Goal: Information Seeking & Learning: Learn about a topic

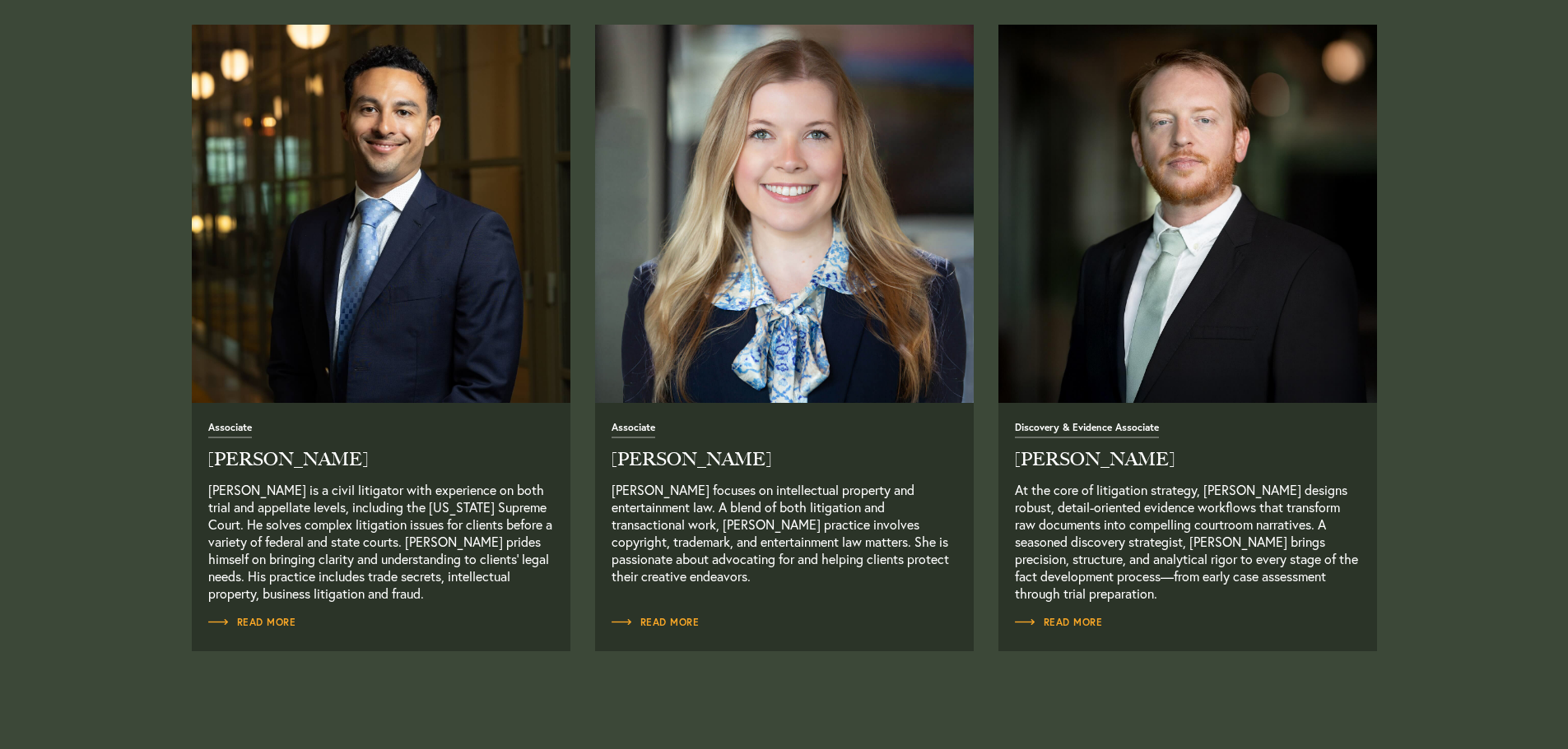
scroll to position [2102, 0]
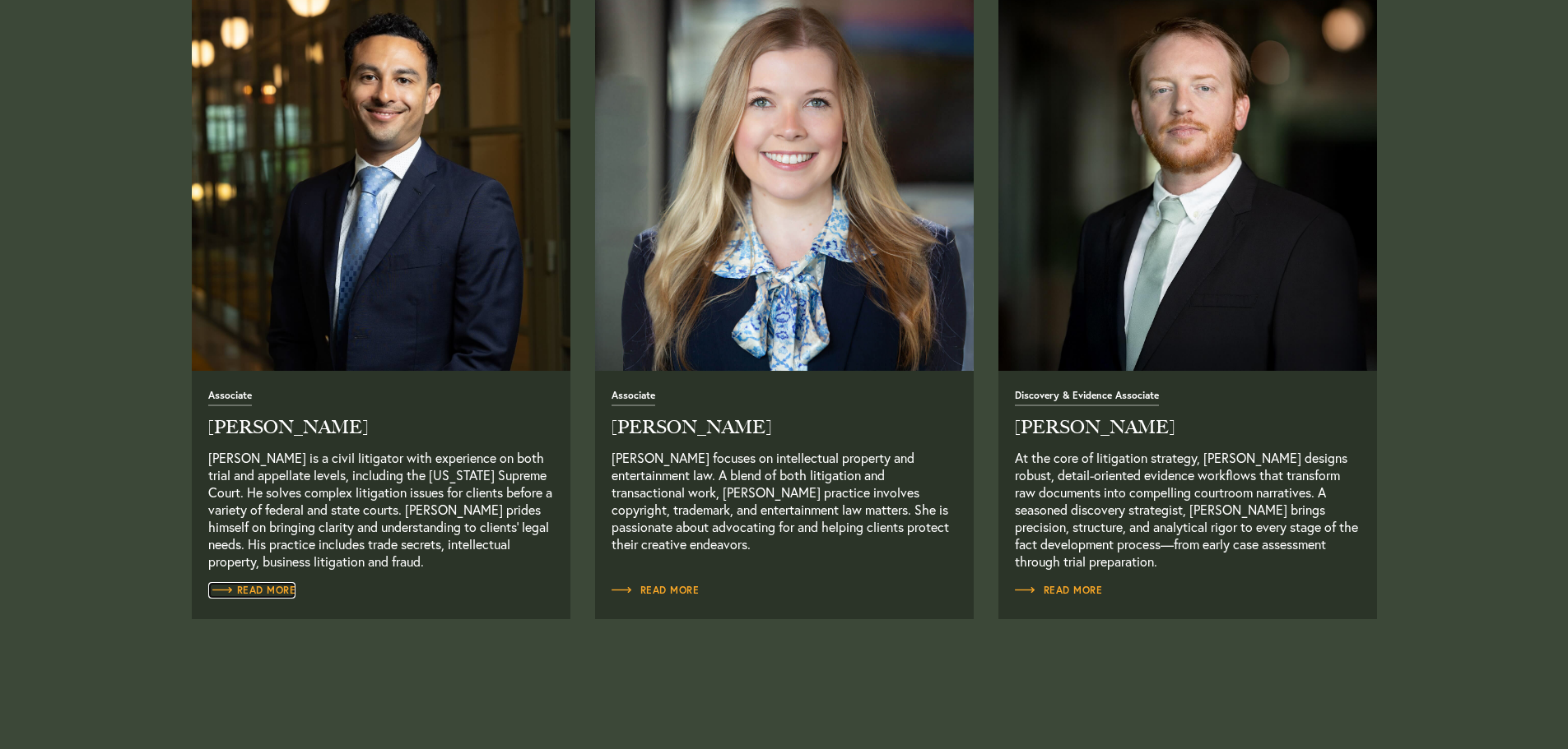
click at [275, 590] on span "Read More" at bounding box center [252, 590] width 88 height 10
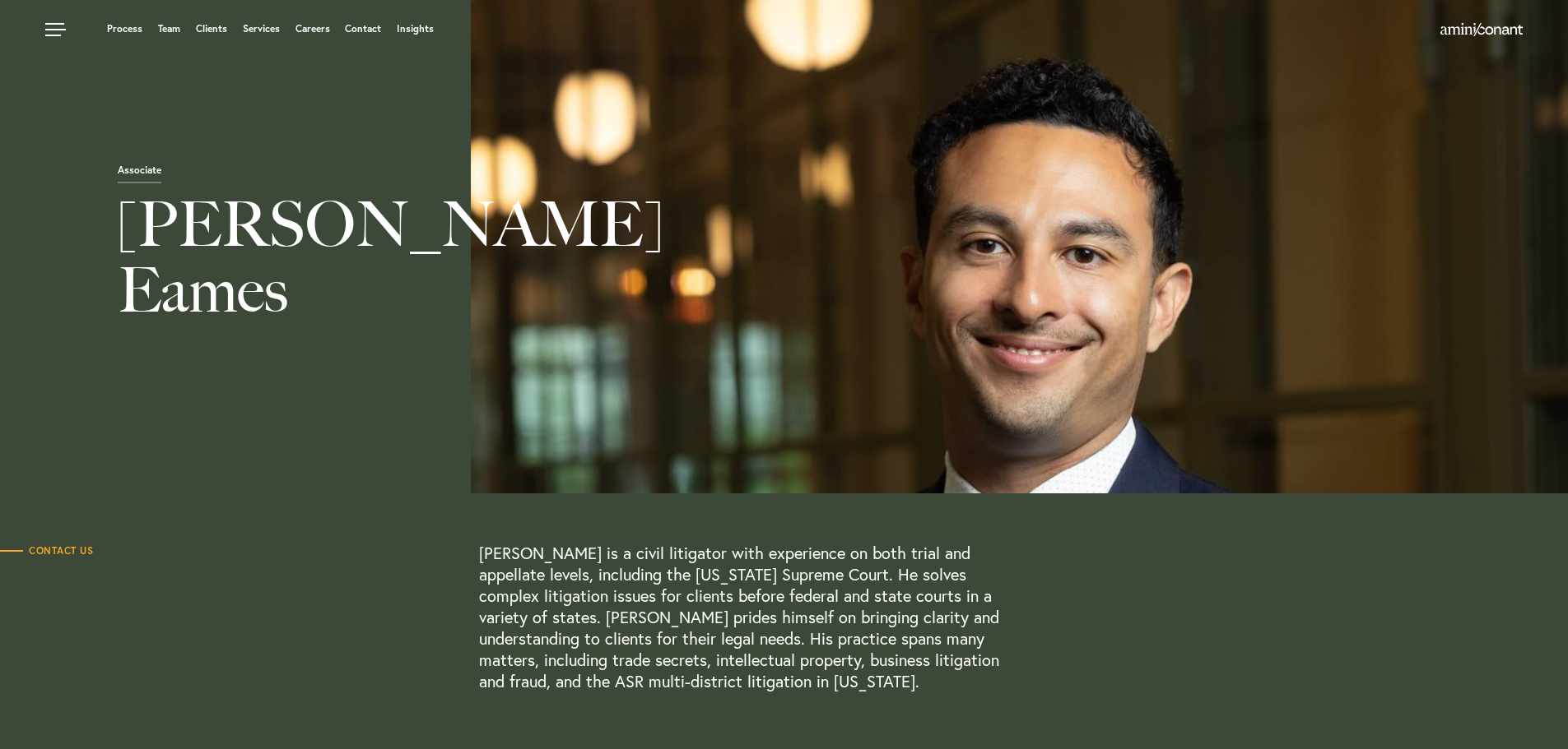
click at [331, 466] on div "Associate Josh Eames" at bounding box center [784, 246] width 1568 height 493
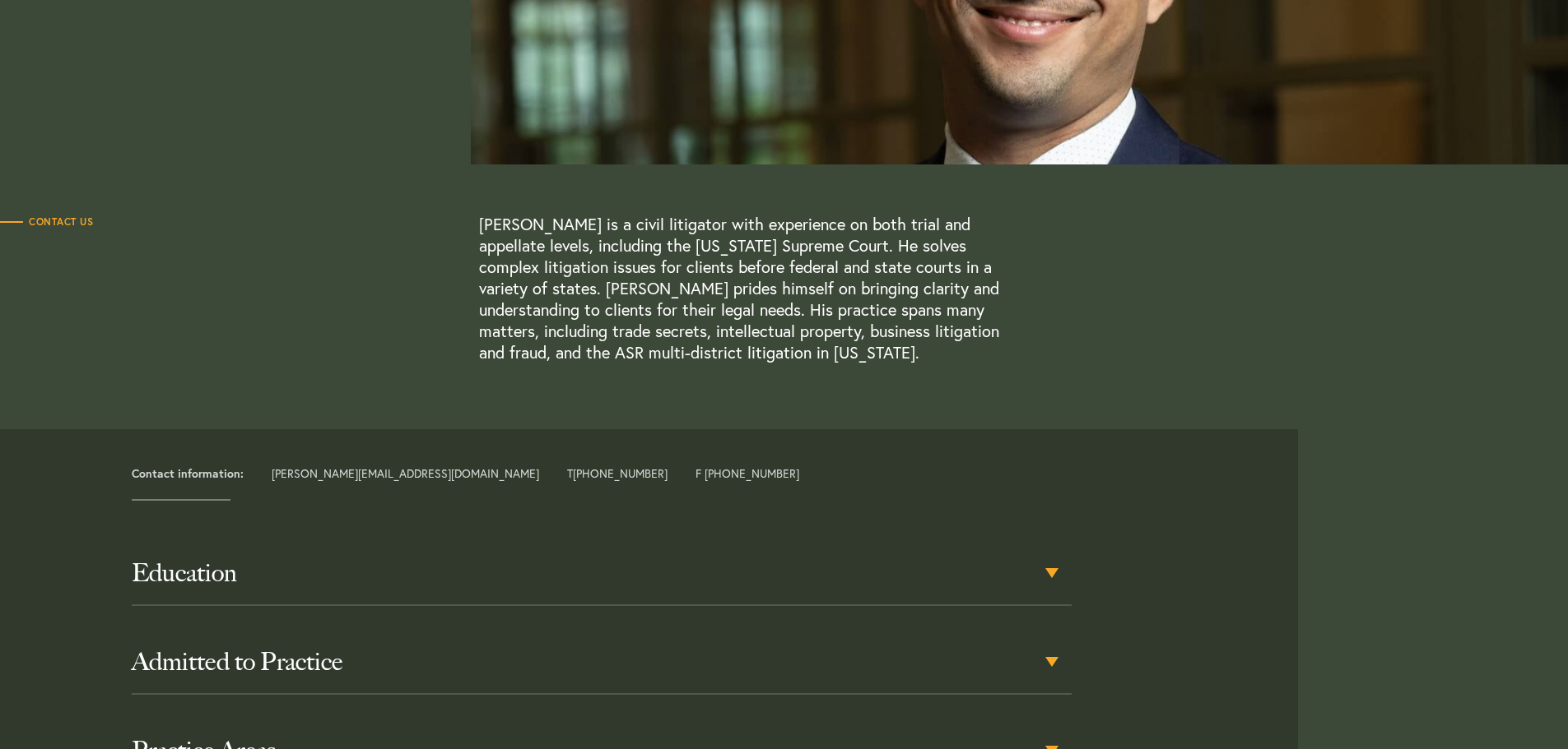
scroll to position [362, 0]
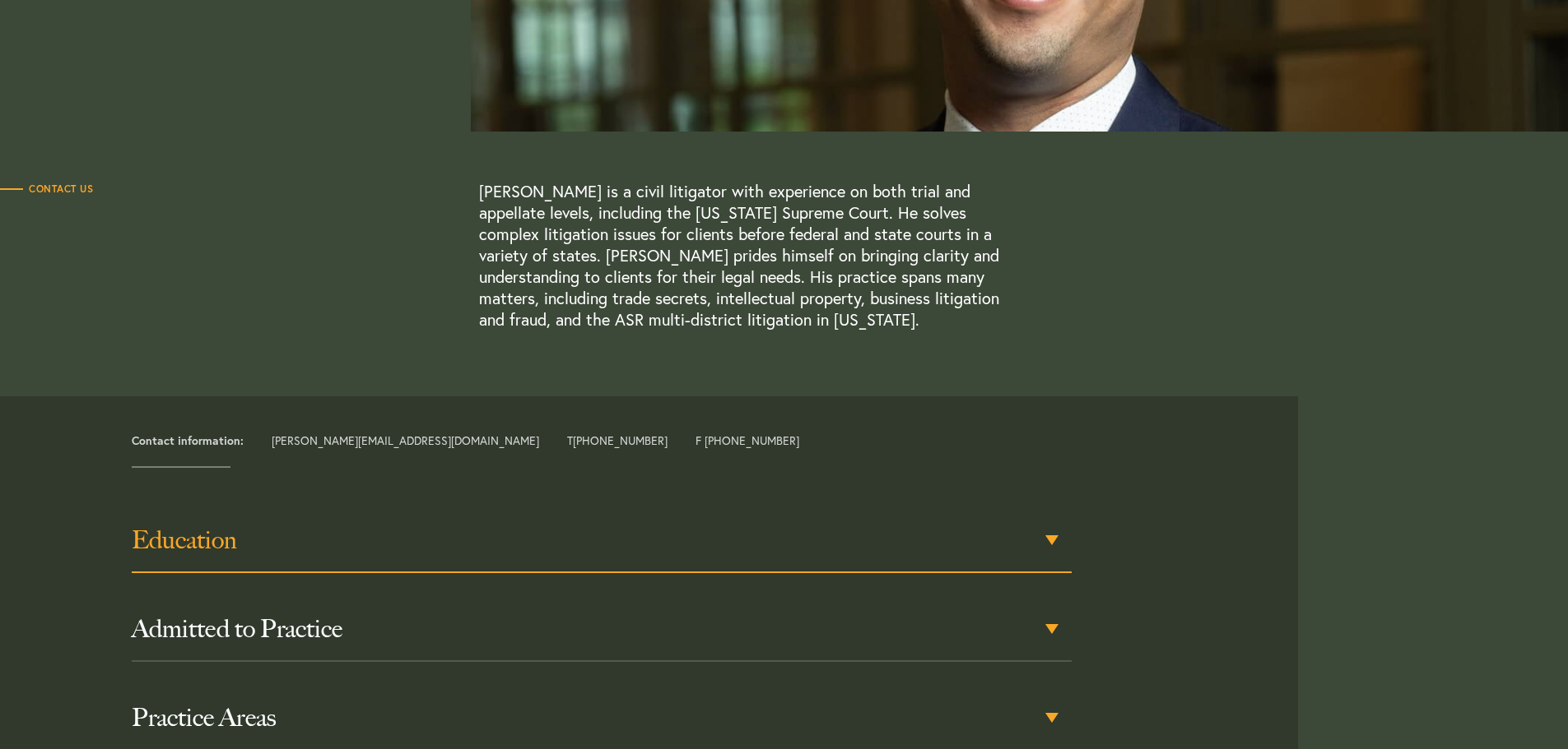
click at [1061, 543] on h3 "Education" at bounding box center [601, 541] width 940 height 30
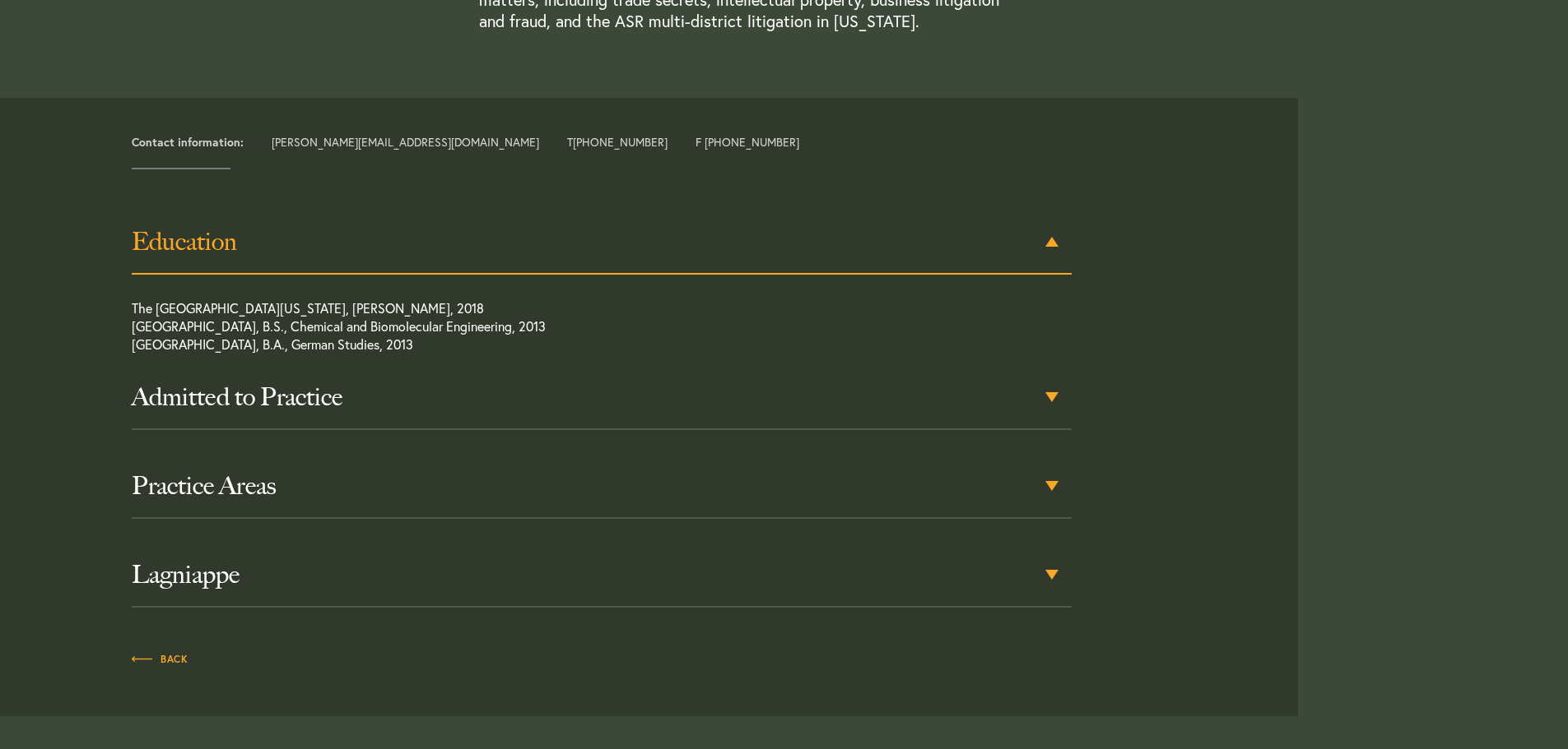
scroll to position [683, 0]
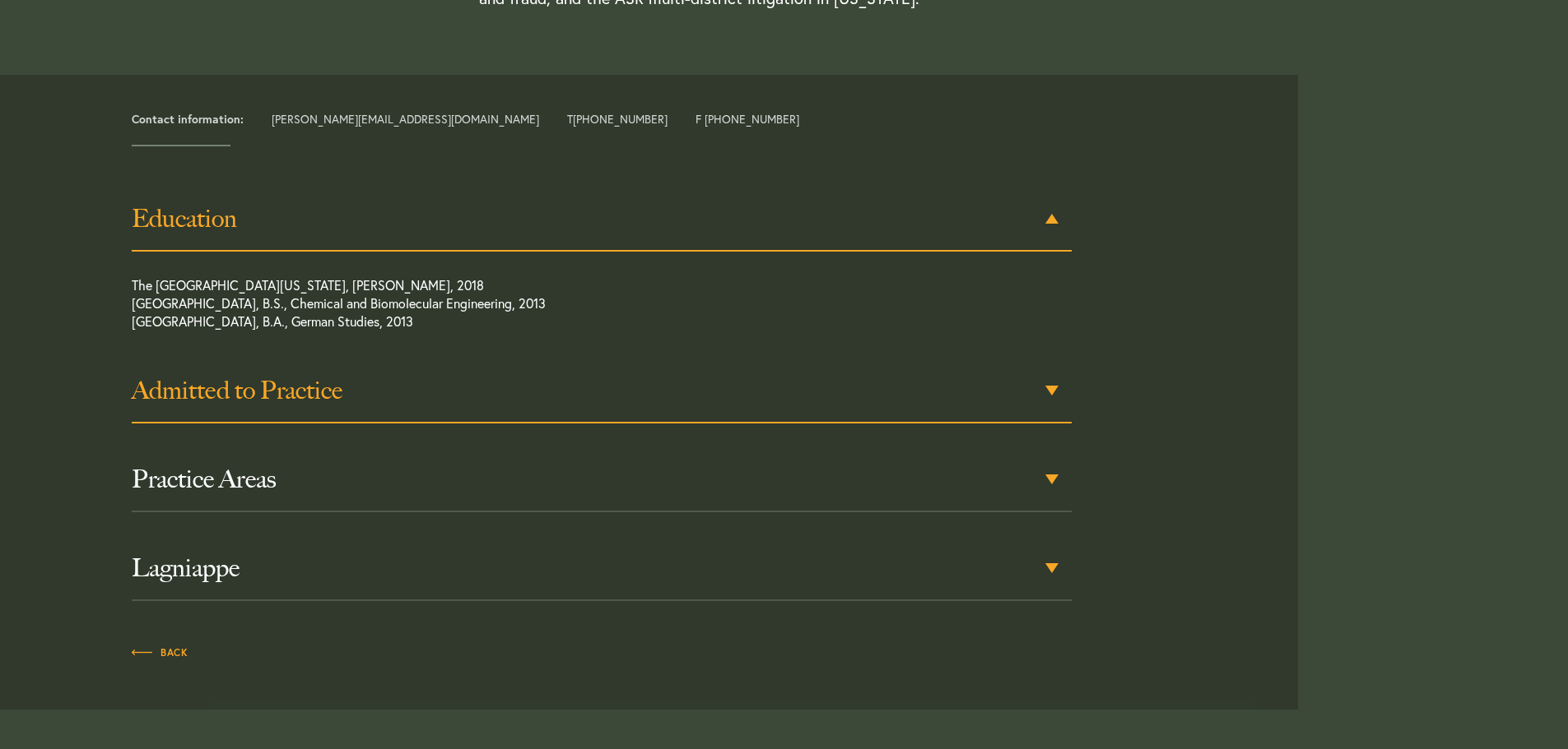
click at [1057, 395] on div "Admitted to Practice" at bounding box center [601, 391] width 940 height 64
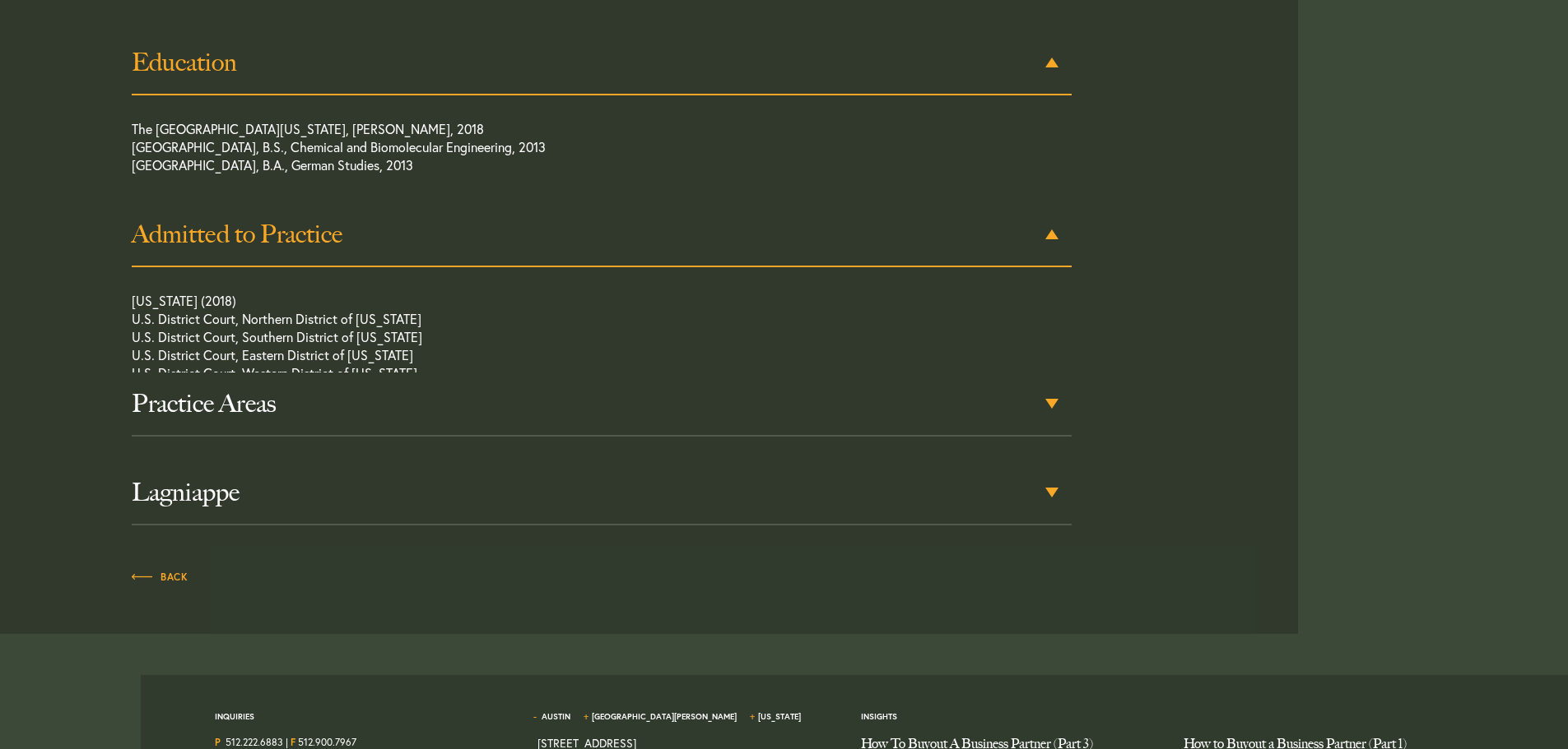
scroll to position [856, 0]
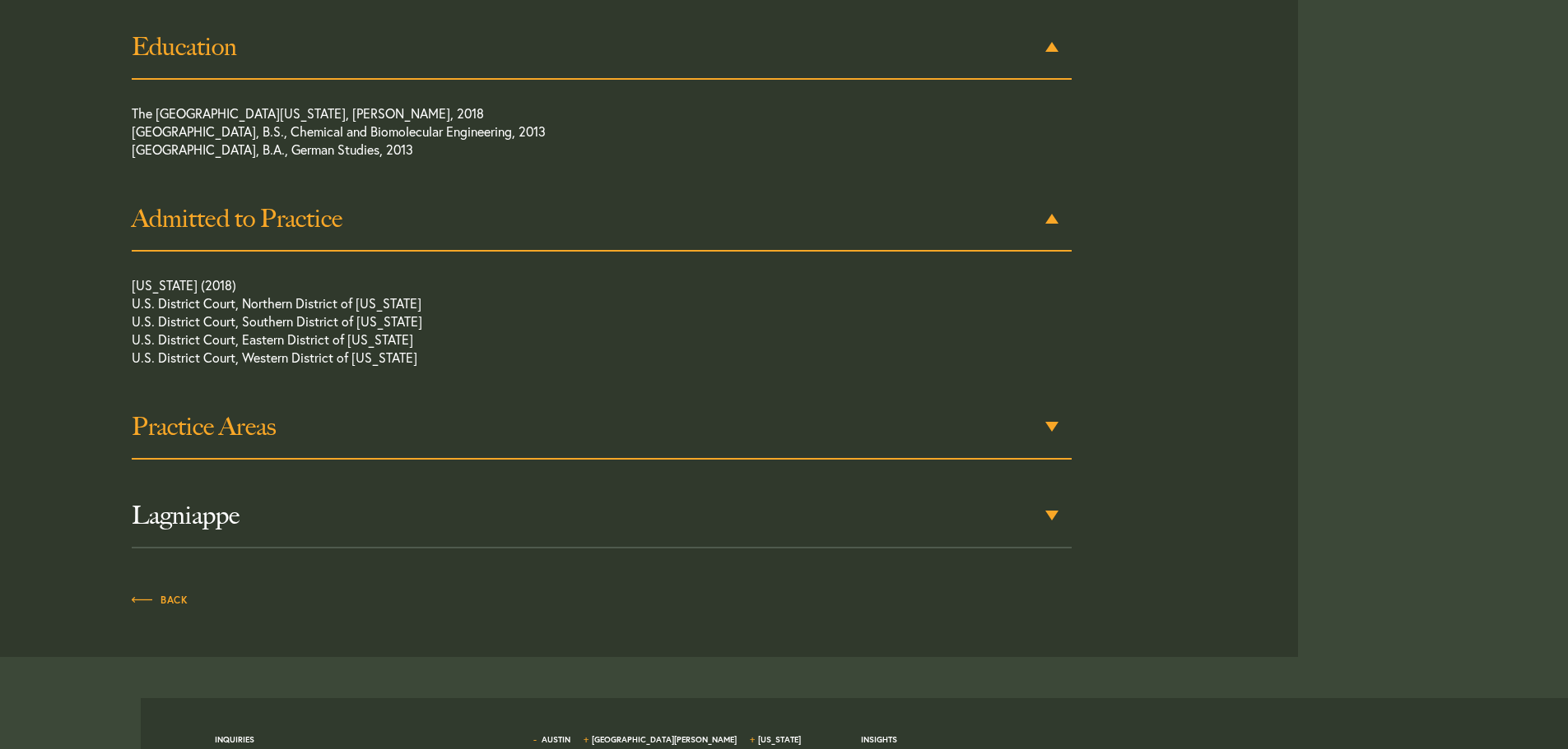
click at [1054, 430] on div "Practice Areas" at bounding box center [601, 427] width 940 height 64
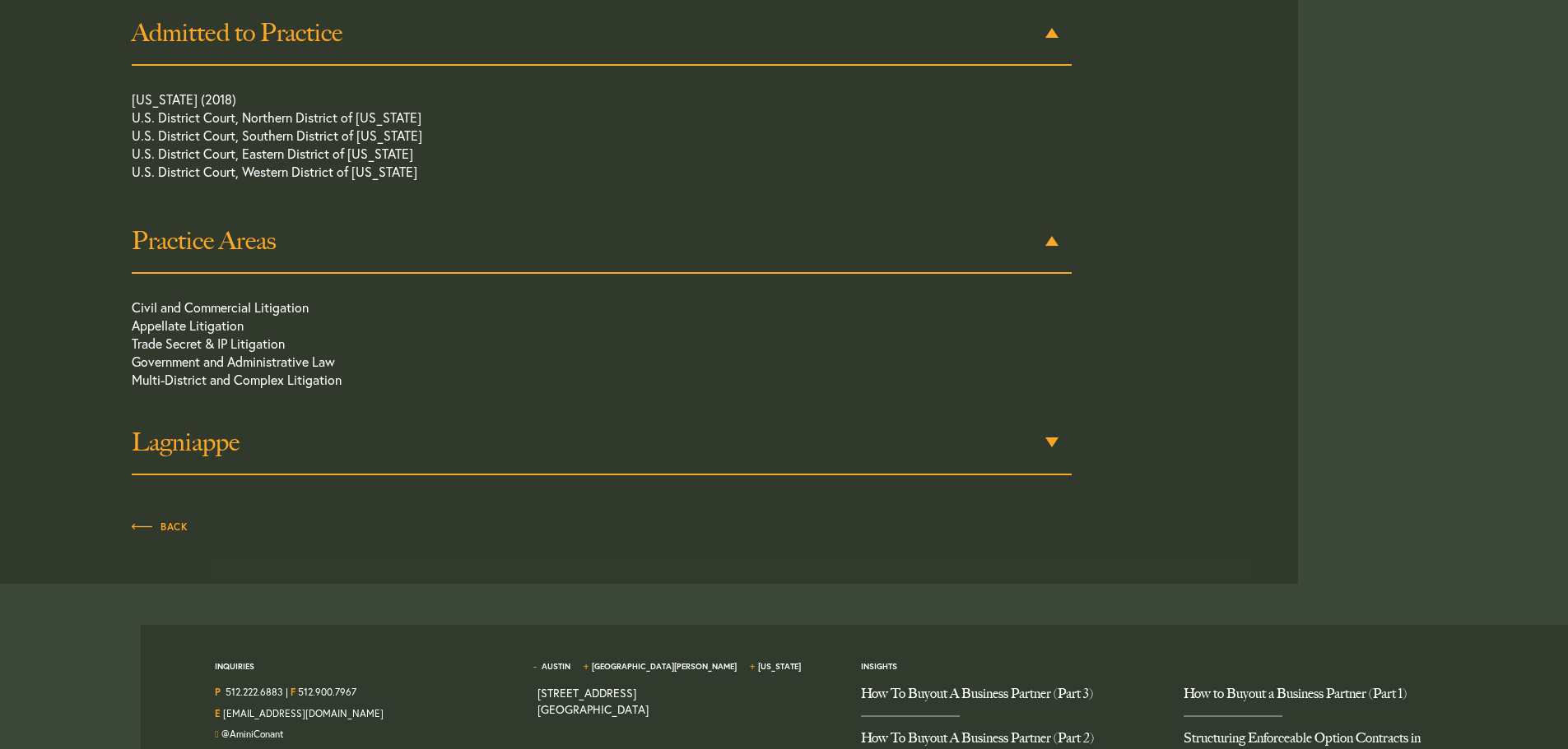
scroll to position [1063, 0]
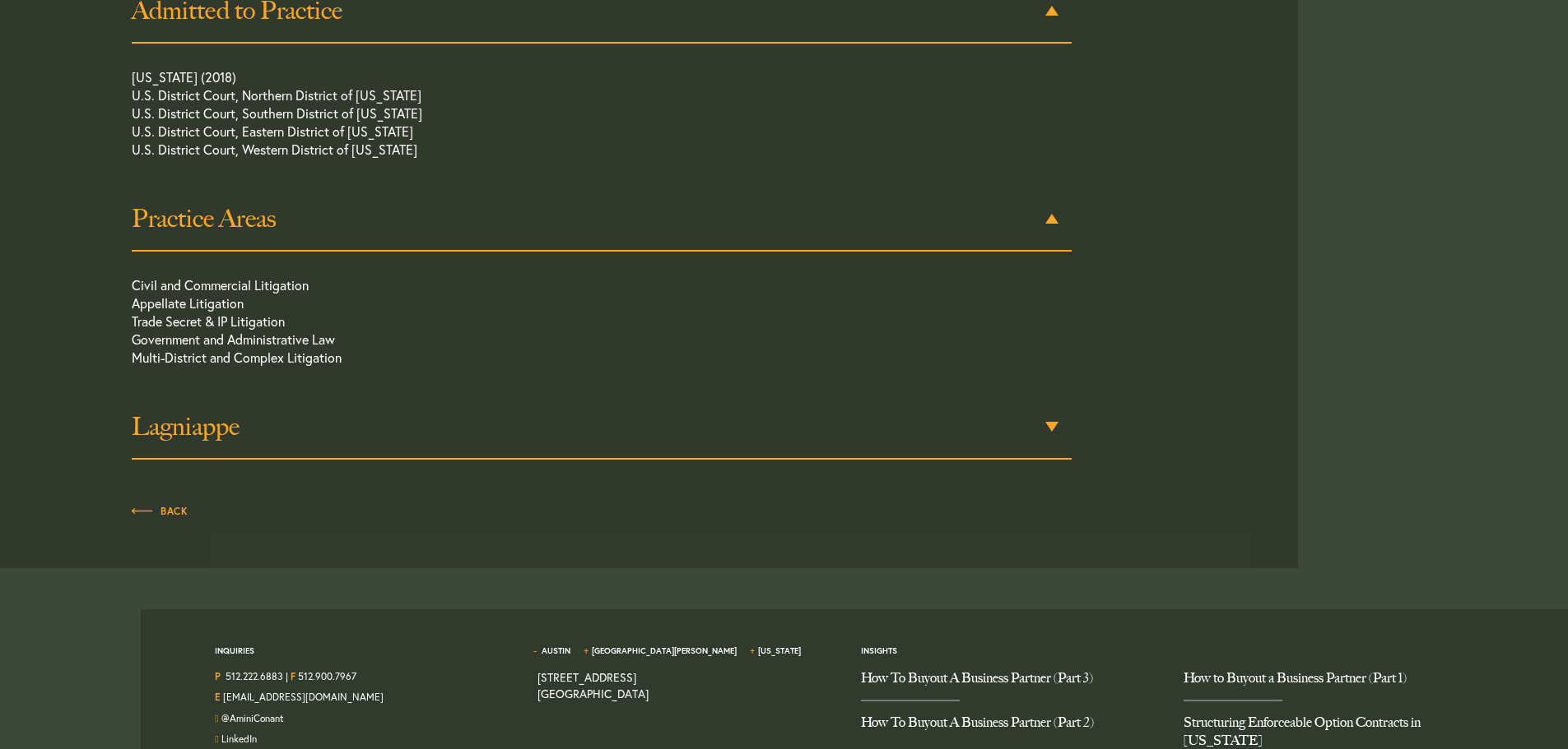
click at [1058, 428] on div "Lagniappe" at bounding box center [601, 427] width 940 height 64
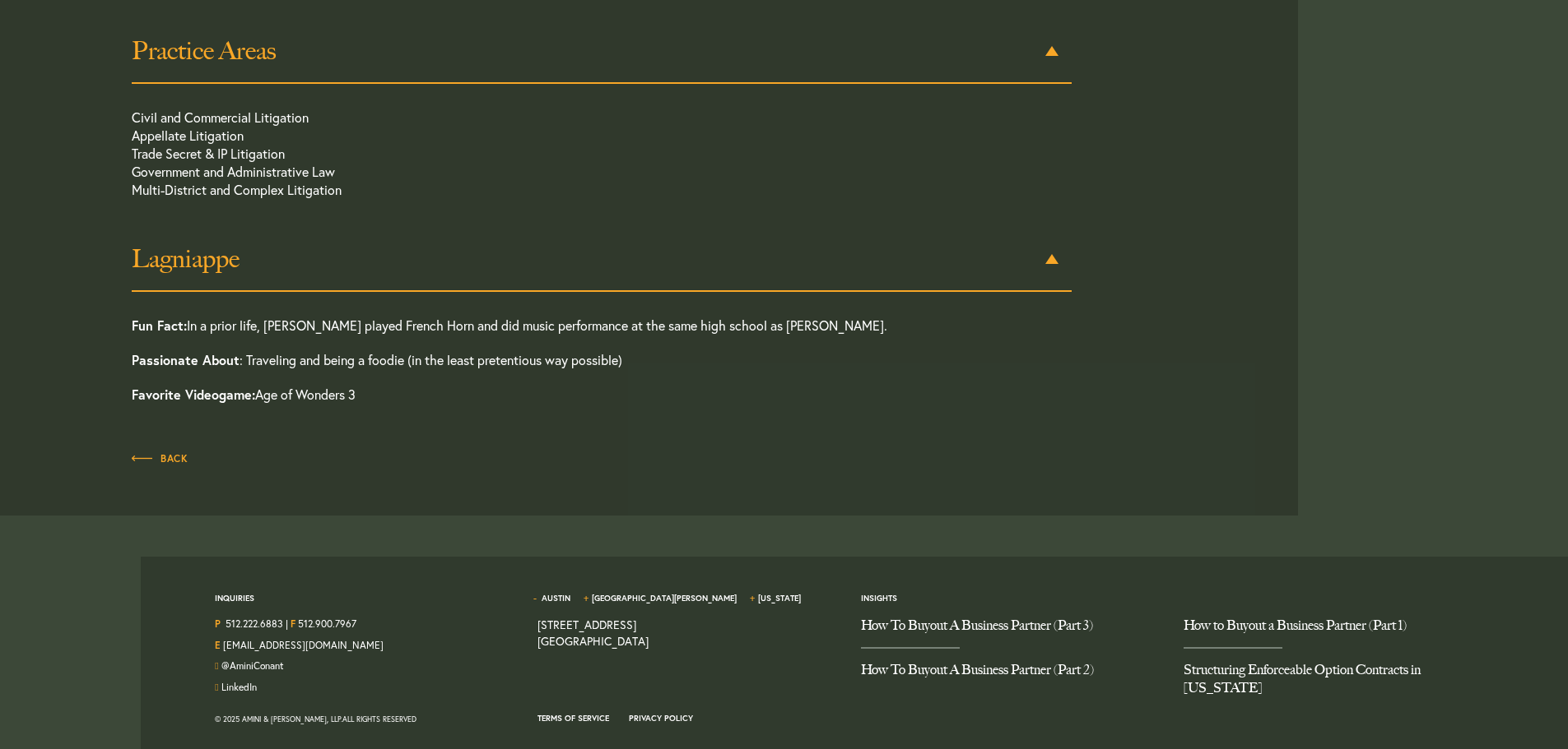
scroll to position [1233, 0]
